Goal: Information Seeking & Learning: Learn about a topic

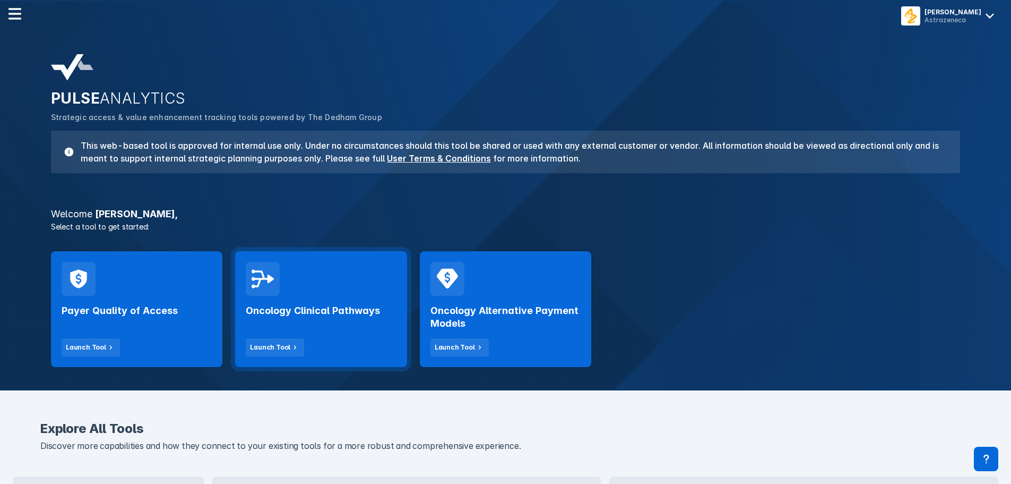
click at [346, 286] on div "Oncology Clinical Pathways Launch Tool" at bounding box center [320, 309] width 171 height 116
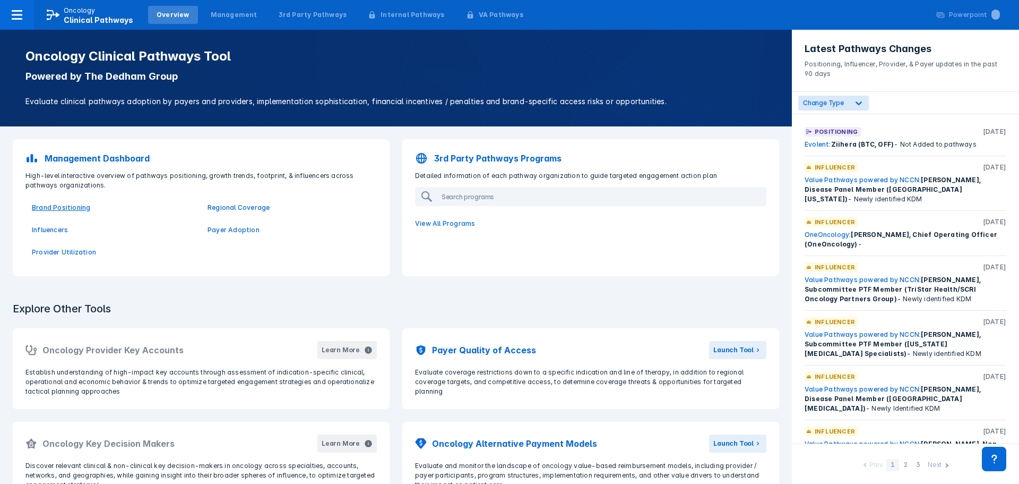
click at [76, 209] on p "Brand Positioning" at bounding box center [113, 208] width 163 height 10
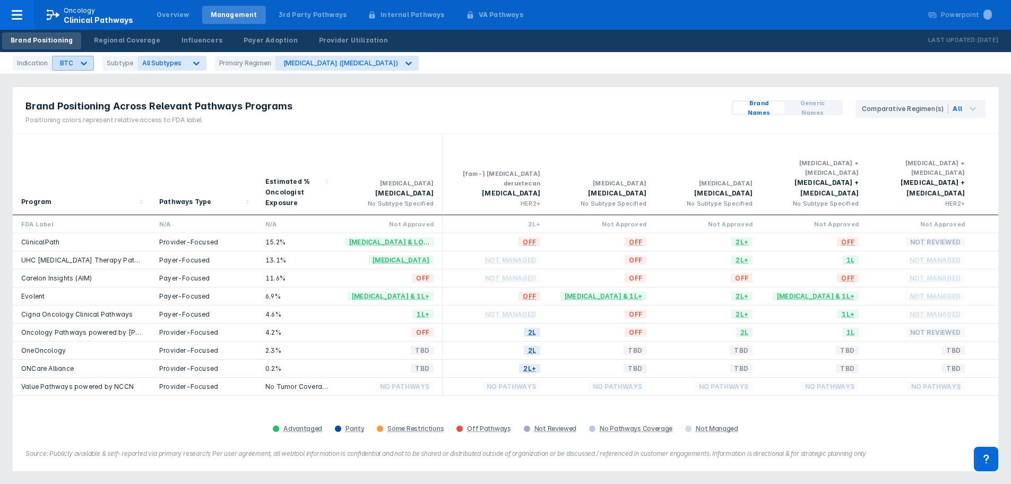
click at [83, 64] on icon at bounding box center [84, 63] width 11 height 11
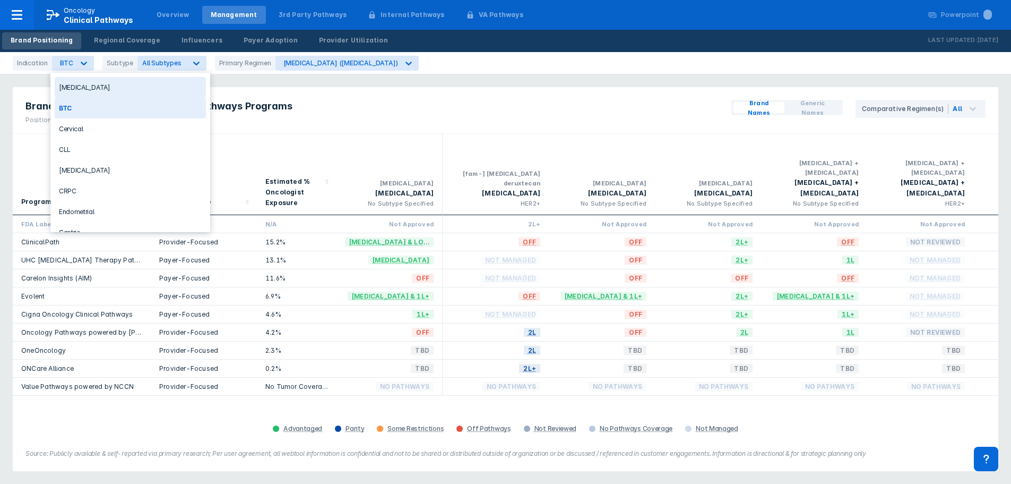
click at [90, 88] on div "[MEDICAL_DATA]" at bounding box center [130, 87] width 151 height 21
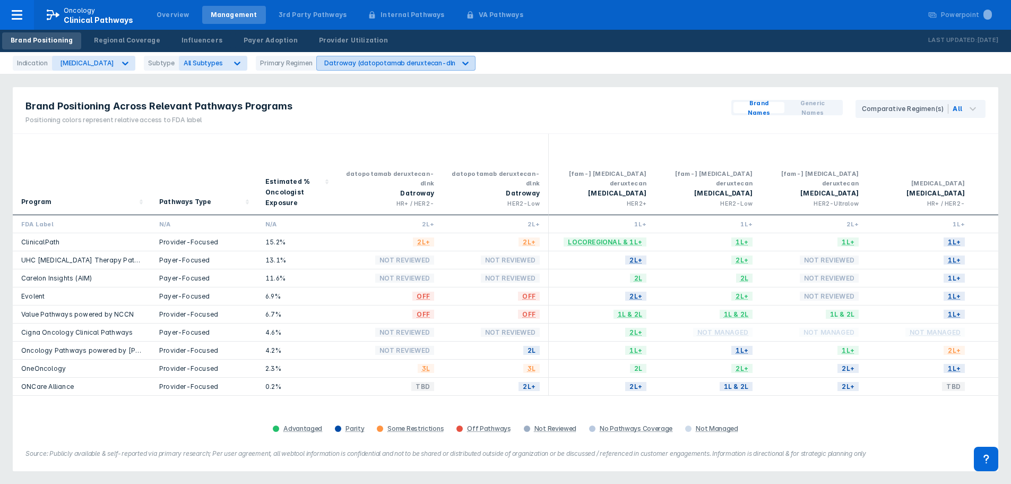
click at [339, 66] on div "Datroway (datopotamab deruxtecan-dlnk)" at bounding box center [392, 63] width 136 height 8
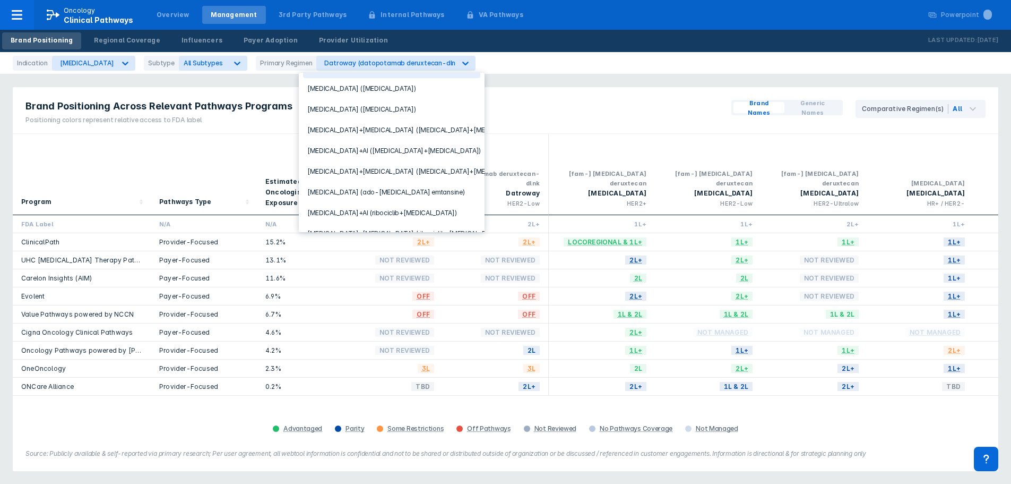
scroll to position [42, 0]
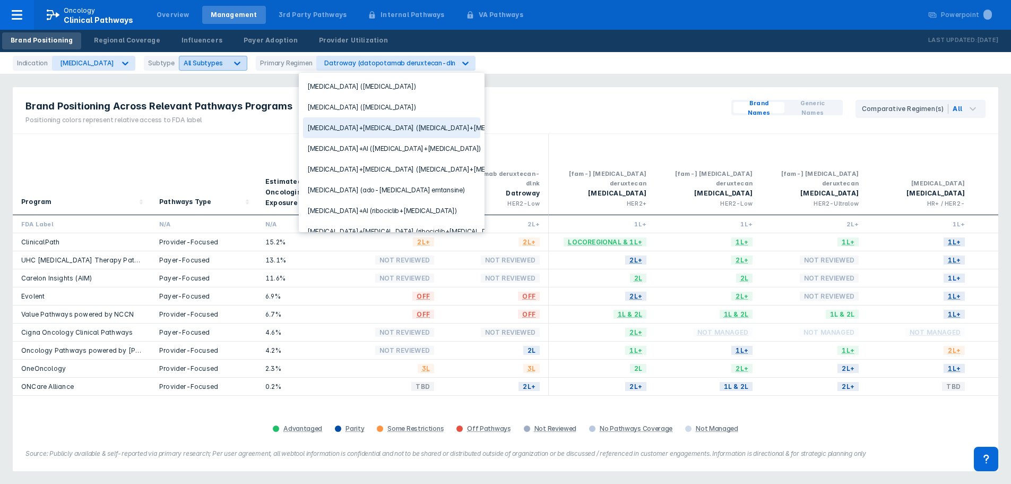
click at [232, 67] on icon at bounding box center [237, 63] width 11 height 11
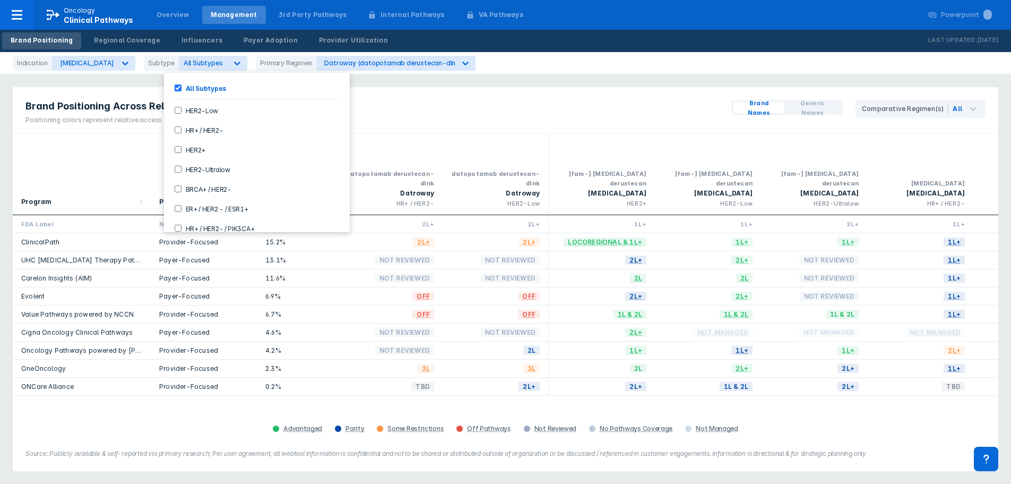
click at [184, 88] on label "All Subtypes" at bounding box center [204, 87] width 45 height 9
click at [337, 64] on div "Datroway (datopotamab deruxtecan-dlnk)" at bounding box center [392, 63] width 136 height 8
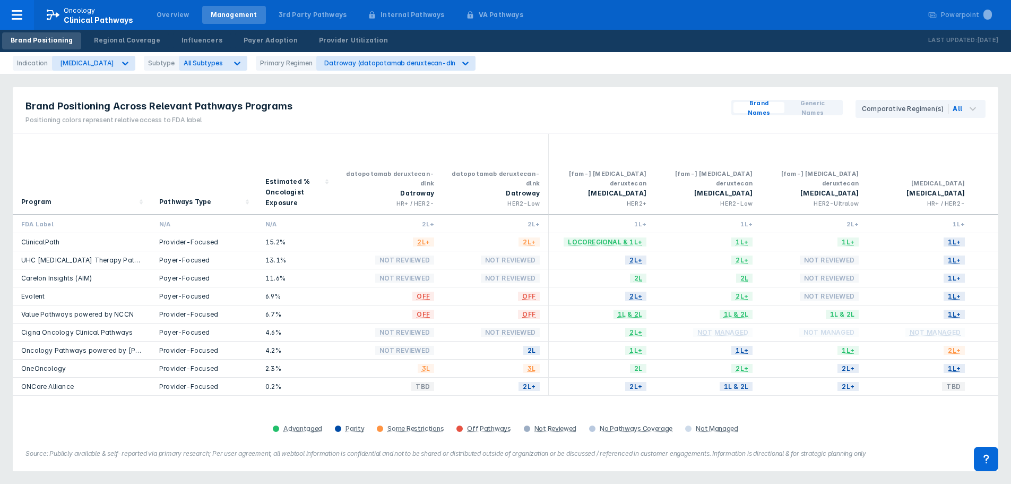
click at [286, 129] on div "Brand Positioning Across Relevant Pathways Programs Positioning colors represen…" at bounding box center [159, 110] width 293 height 46
click at [381, 56] on div "Datroway (datopotamab deruxtecan-dlnk)" at bounding box center [386, 63] width 139 height 14
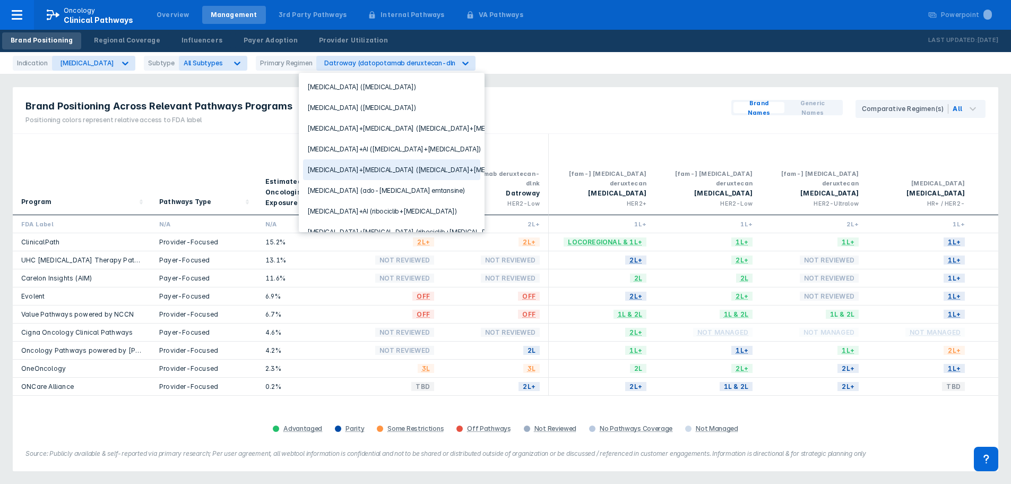
scroll to position [44, 0]
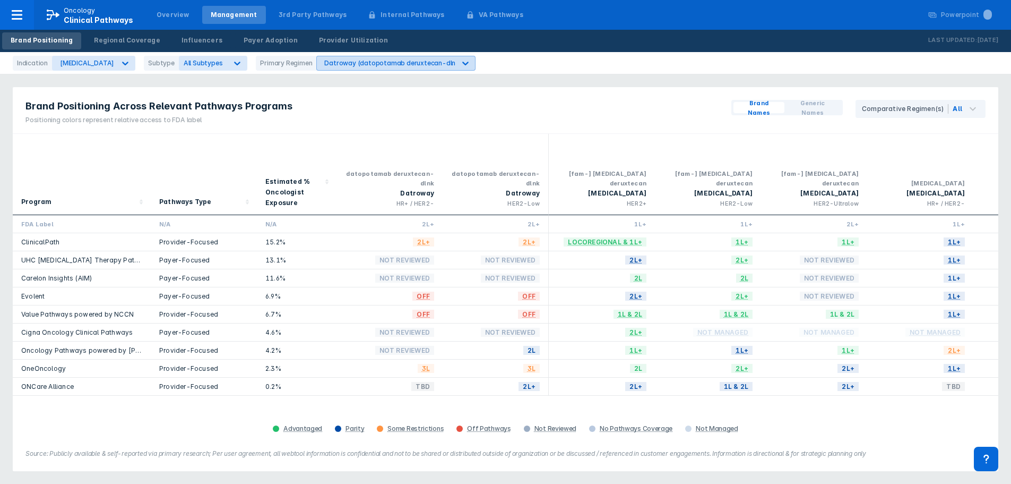
click at [460, 65] on icon at bounding box center [465, 63] width 11 height 11
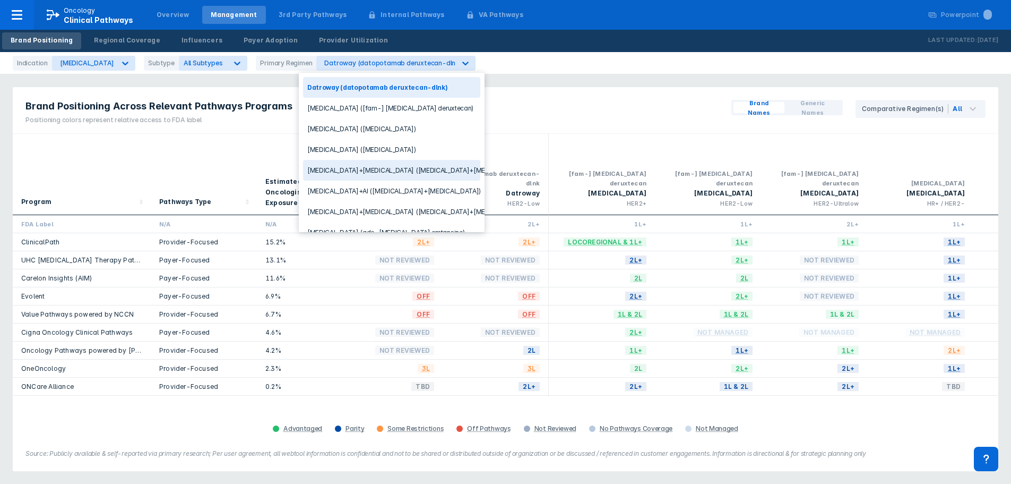
scroll to position [89, 0]
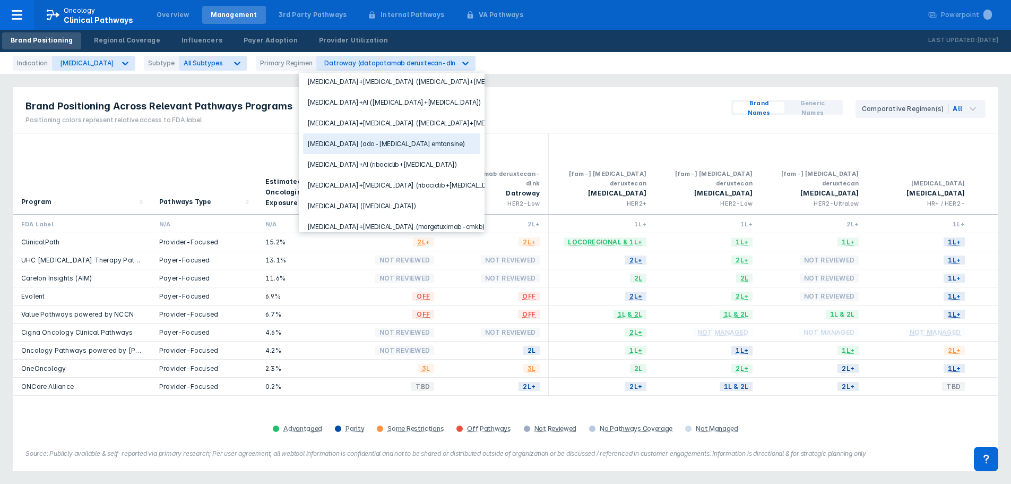
click at [530, 100] on div "Brand Positioning Across Relevant Pathways Programs Positioning colors represen…" at bounding box center [506, 110] width 986 height 47
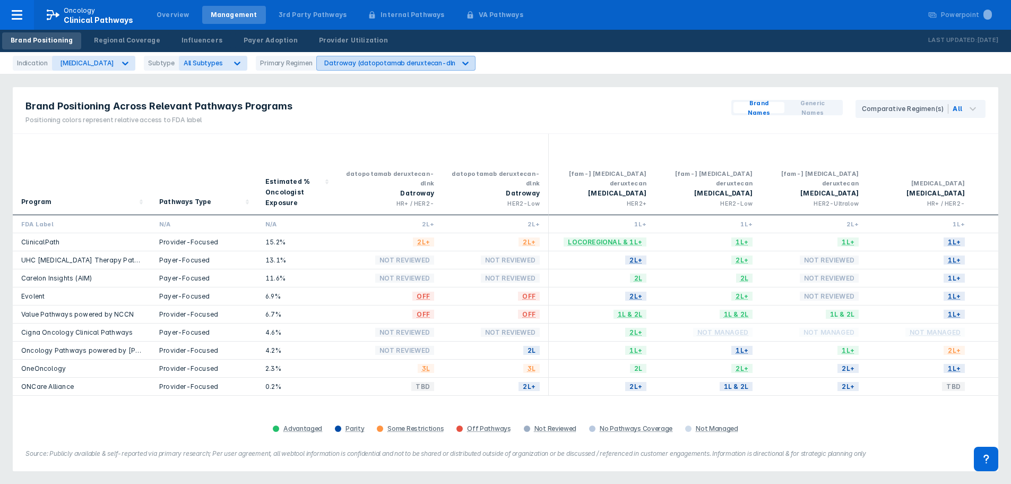
click at [351, 61] on div "Datroway (datopotamab deruxtecan-dlnk)" at bounding box center [392, 63] width 136 height 8
